Goal: Find specific page/section: Find specific page/section

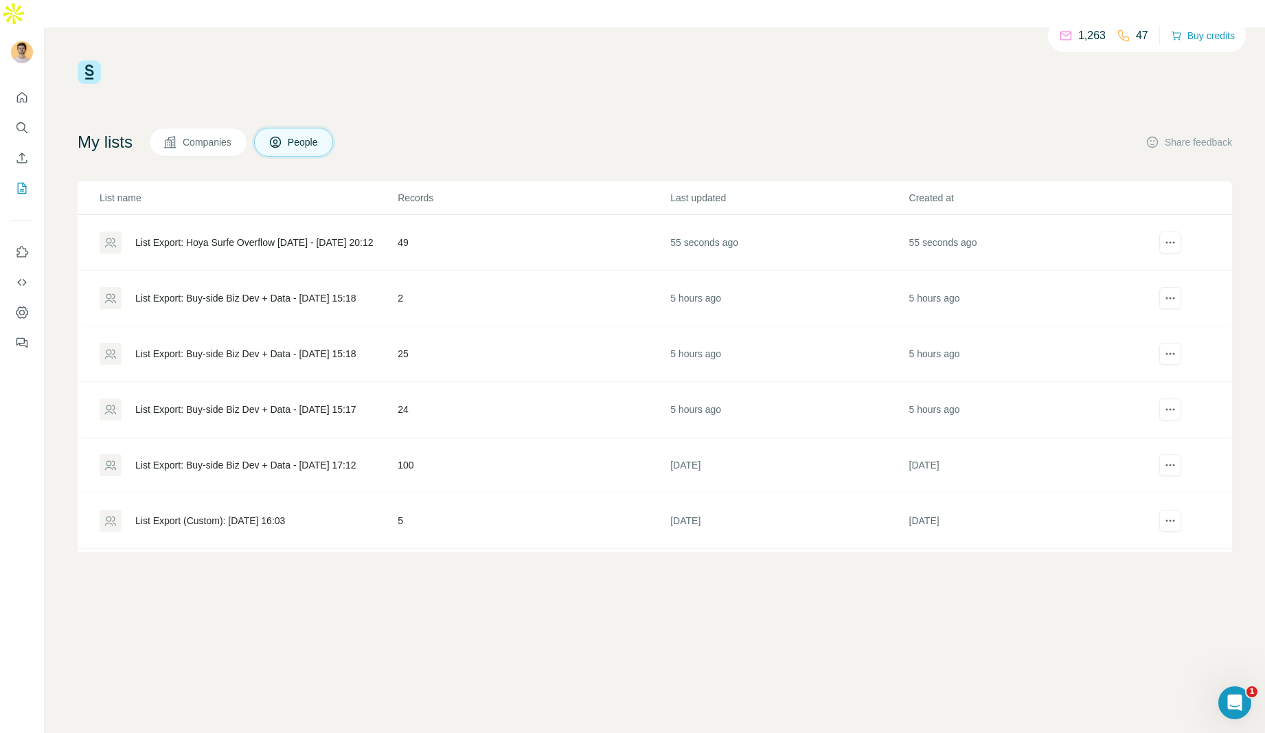
click at [377, 231] on div "List Export: Hoya Surfe Overflow 9/24 - 06/10/2025 20:12" at bounding box center [248, 242] width 297 height 22
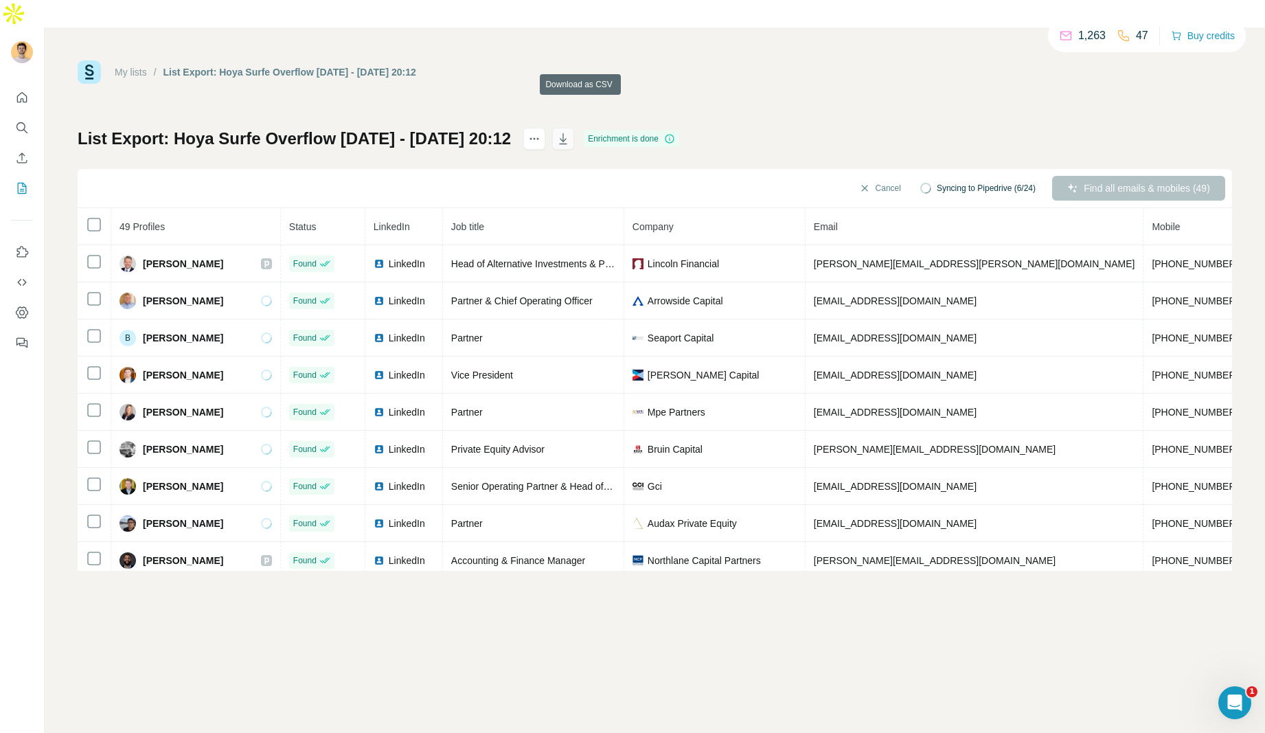
click at [567, 133] on icon "button" at bounding box center [564, 138] width 8 height 11
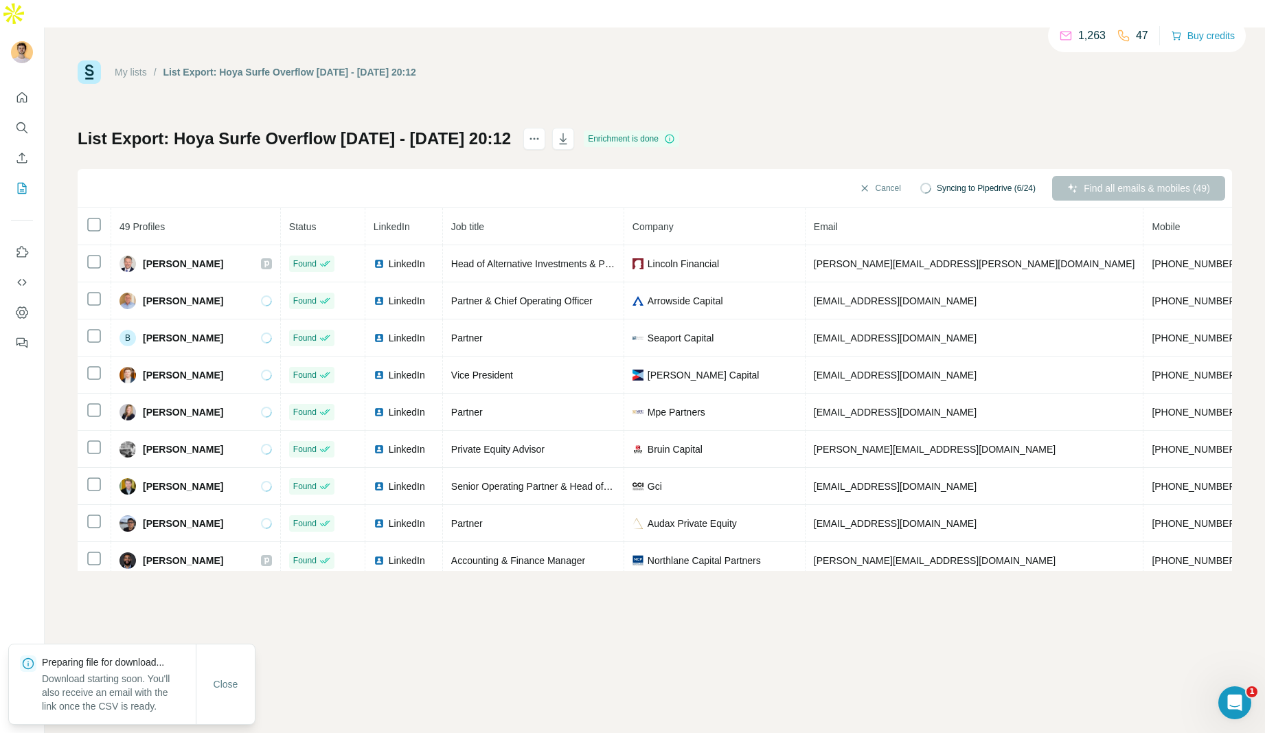
click at [558, 60] on div "My lists / List Export: Hoya Surfe Overflow 9/24 - 06/10/2025 20:12 1,263 47 Bu…" at bounding box center [655, 71] width 1155 height 23
